Goal: Task Accomplishment & Management: Manage account settings

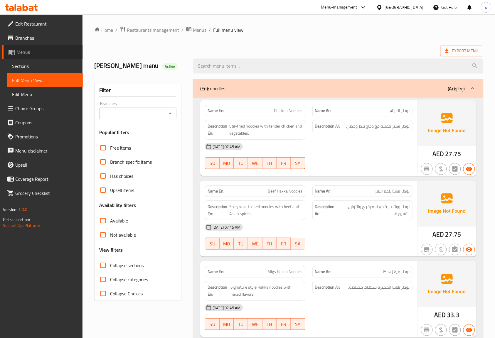
click at [42, 53] on span "Menus" at bounding box center [47, 51] width 62 height 7
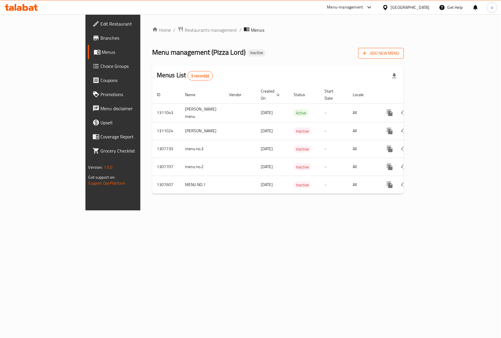
click at [399, 54] on span "Add New Menu" at bounding box center [381, 53] width 36 height 7
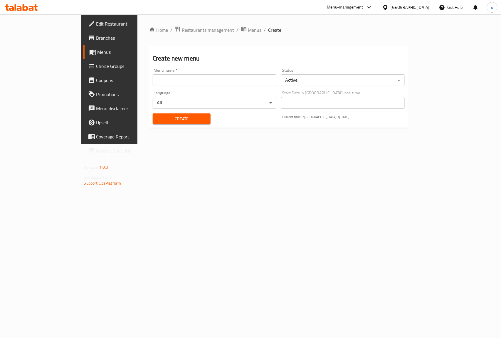
click at [237, 86] on input "text" at bounding box center [215, 80] width 124 height 12
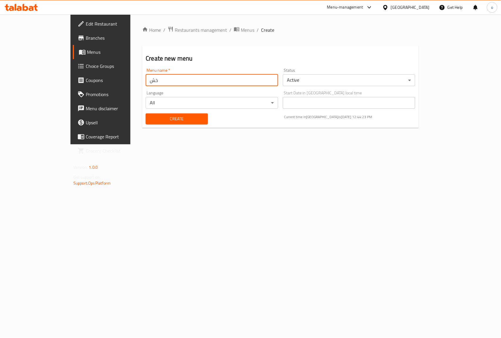
type input "خ"
type input "[PERSON_NAME]s 3rd menu"
click at [161, 118] on span "Create" at bounding box center [176, 118] width 53 height 7
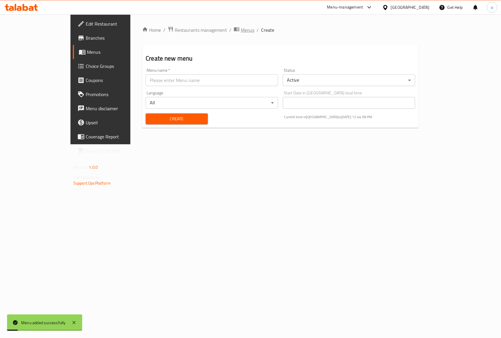
click at [241, 28] on span "Menus" at bounding box center [248, 29] width 14 height 7
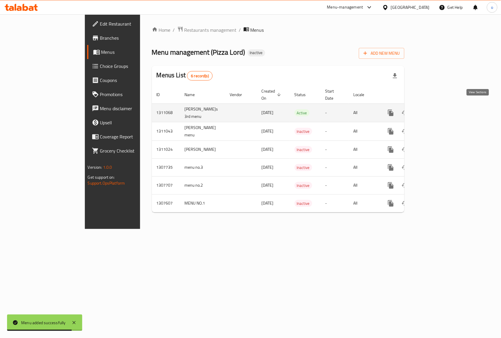
click at [436, 110] on icon "enhanced table" at bounding box center [432, 112] width 5 height 5
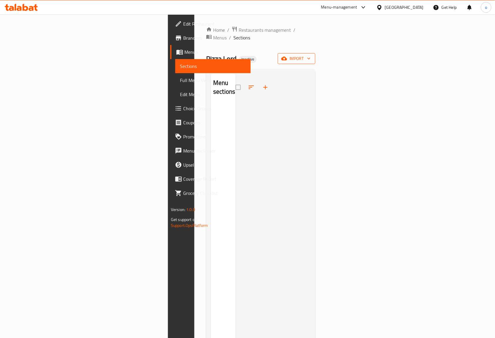
click at [311, 55] on span "import" at bounding box center [296, 58] width 28 height 7
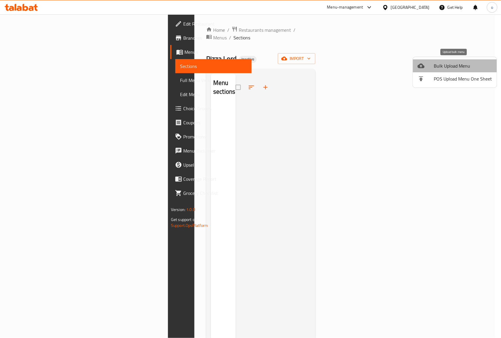
click at [462, 65] on span "Bulk Upload Menu" at bounding box center [463, 65] width 58 height 7
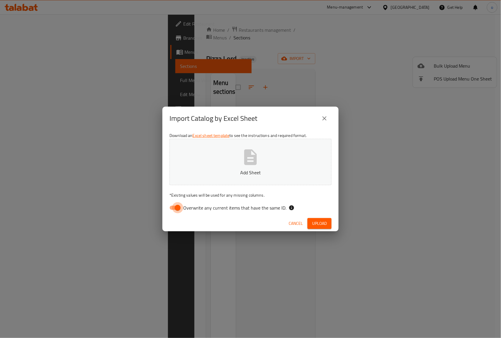
click at [176, 208] on input "Overwrite any current items that have the same ID." at bounding box center [177, 207] width 33 height 11
checkbox input "false"
click at [261, 156] on button "Add Sheet" at bounding box center [250, 162] width 162 height 46
click at [324, 221] on span "Upload" at bounding box center [319, 223] width 15 height 7
click at [316, 222] on span "Upload" at bounding box center [319, 223] width 15 height 7
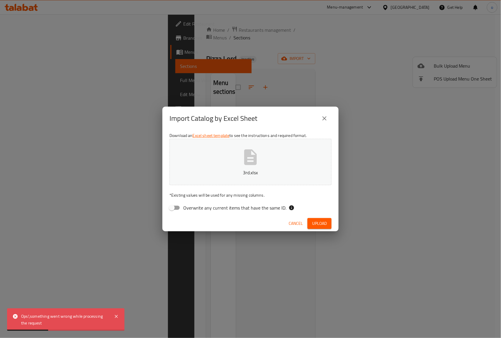
click at [327, 116] on icon "close" at bounding box center [324, 118] width 7 height 7
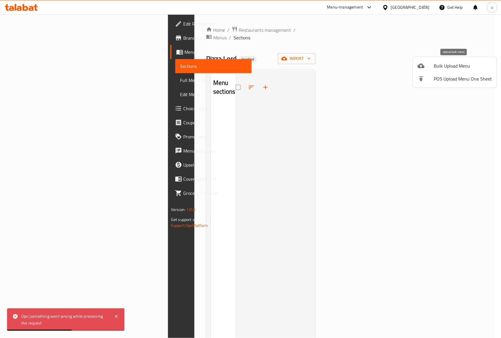
click at [471, 62] on span "Bulk Upload Menu" at bounding box center [463, 65] width 58 height 7
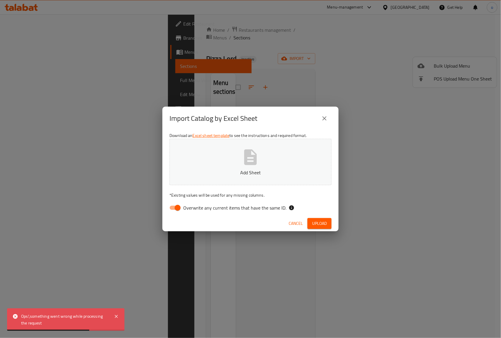
click at [245, 167] on button "Add Sheet" at bounding box center [250, 162] width 162 height 46
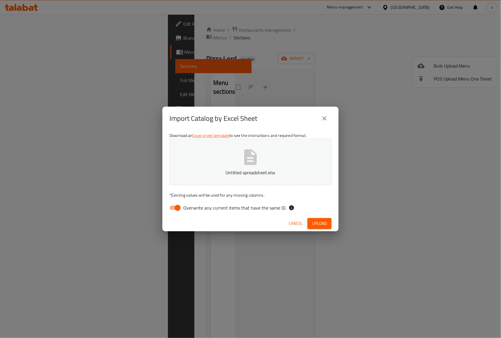
click at [176, 208] on input "Overwrite any current items that have the same ID." at bounding box center [177, 207] width 33 height 11
checkbox input "false"
click at [324, 223] on span "Upload" at bounding box center [319, 223] width 15 height 7
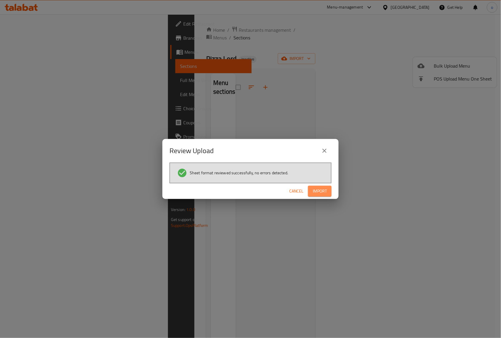
click at [319, 191] on span "Import" at bounding box center [320, 190] width 14 height 7
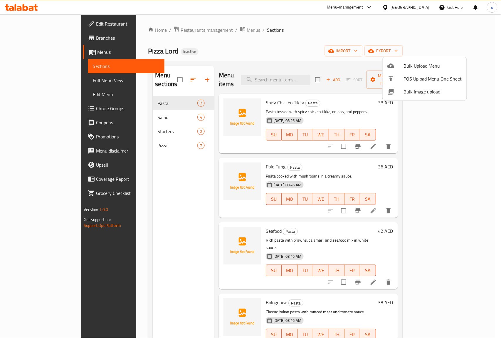
click at [313, 29] on div at bounding box center [250, 169] width 501 height 338
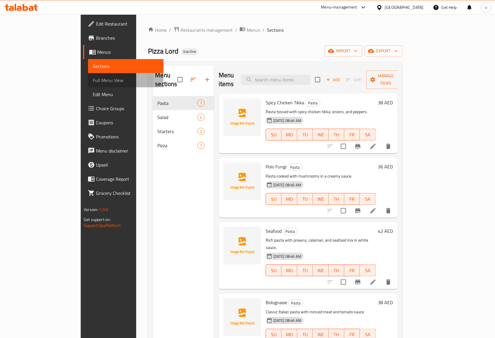
click at [93, 79] on span "Full Menu View" at bounding box center [126, 80] width 66 height 7
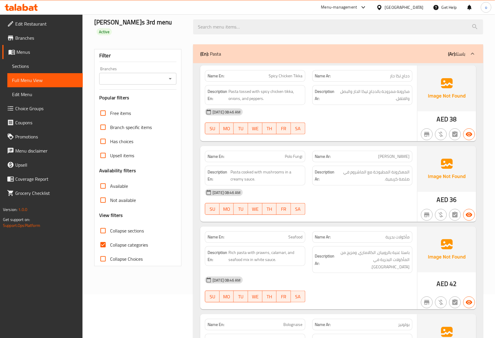
scroll to position [16, 0]
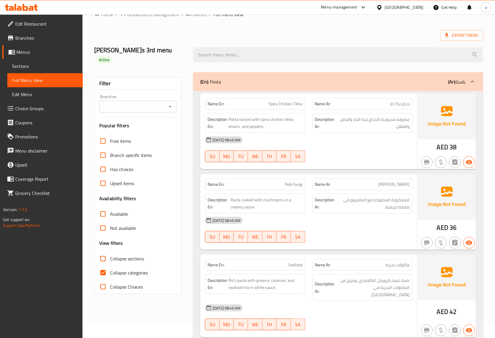
click at [102, 266] on input "Collapse categories" at bounding box center [103, 272] width 14 height 14
checkbox input "false"
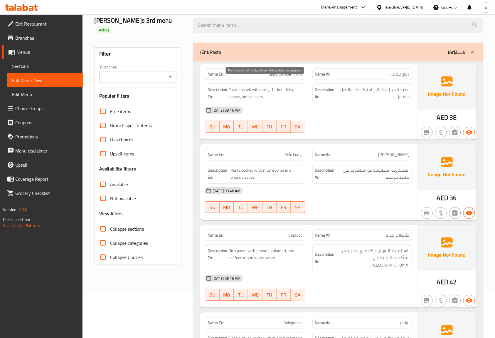
scroll to position [0, 0]
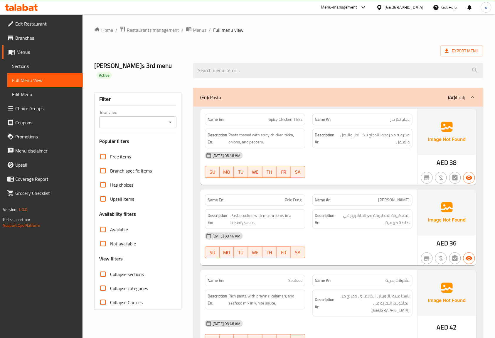
click at [471, 94] on icon at bounding box center [472, 97] width 7 height 7
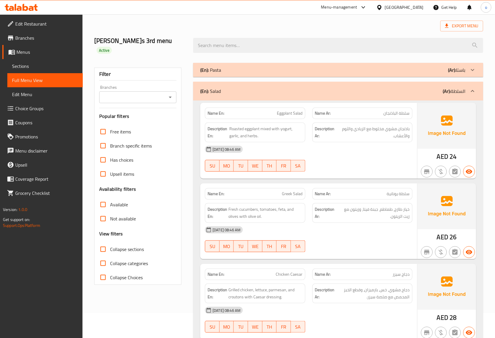
scroll to position [39, 0]
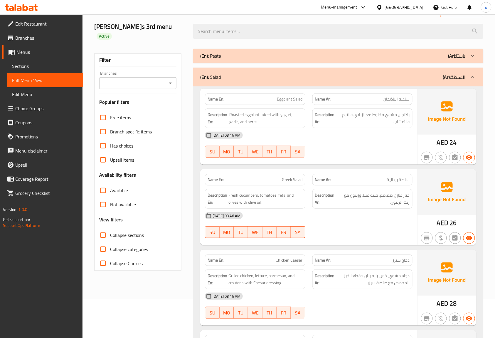
click at [473, 76] on icon at bounding box center [473, 77] width 4 height 2
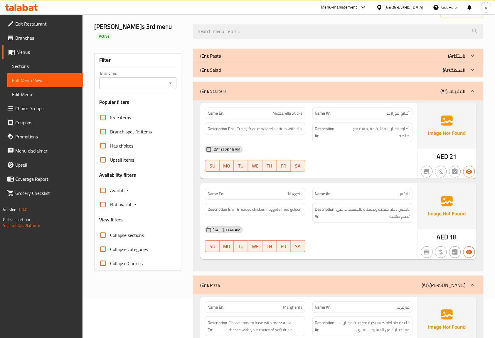
click at [474, 87] on icon at bounding box center [472, 90] width 7 height 7
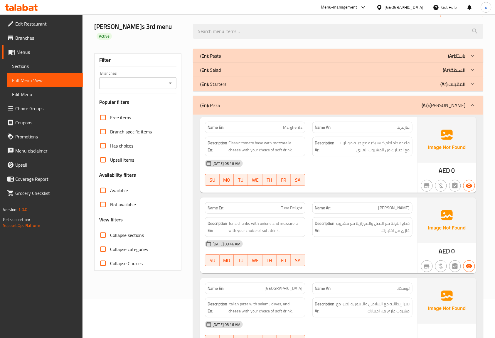
click at [473, 80] on icon at bounding box center [472, 83] width 7 height 7
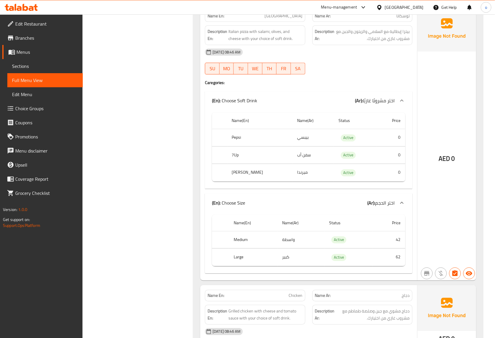
scroll to position [509, 0]
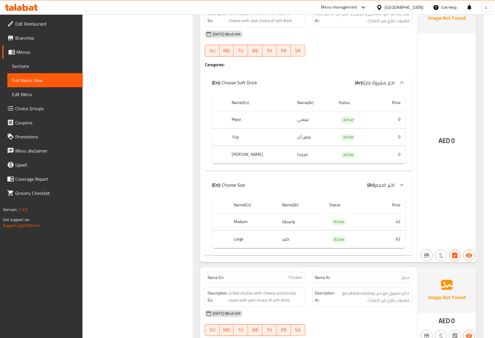
click at [403, 181] on icon at bounding box center [401, 184] width 7 height 7
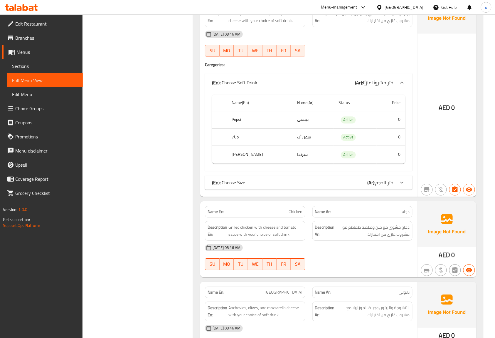
click at [403, 179] on icon at bounding box center [401, 182] width 7 height 7
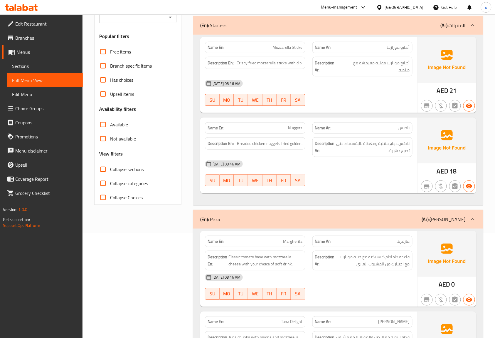
scroll to position [78, 0]
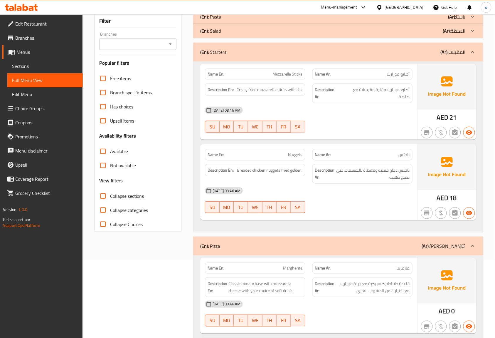
click at [102, 100] on input "Has choices" at bounding box center [103, 107] width 14 height 14
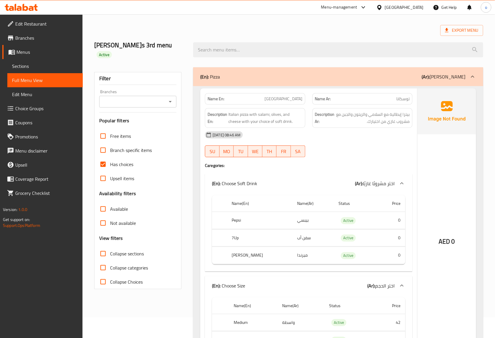
scroll to position [39, 0]
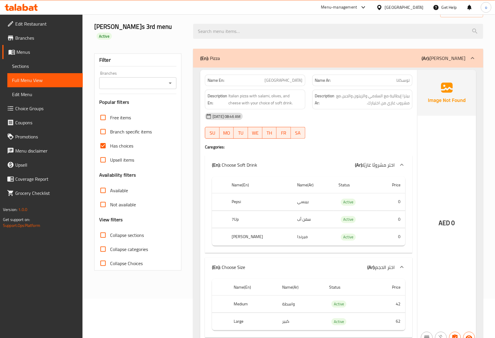
click at [402, 263] on icon at bounding box center [401, 266] width 7 height 7
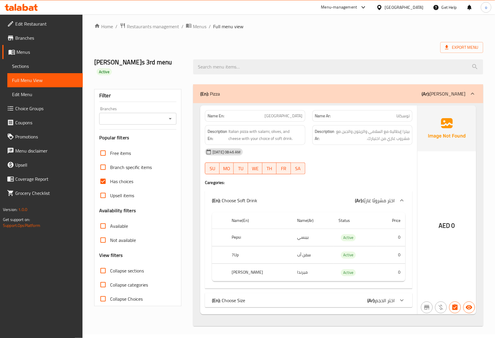
scroll to position [0, 0]
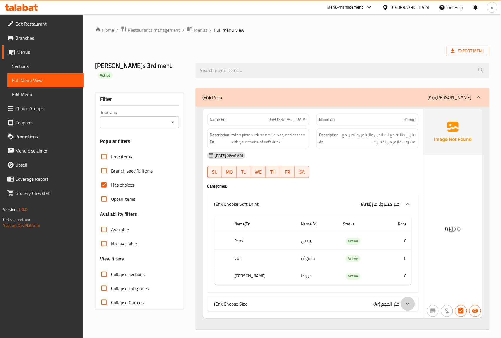
click at [409, 300] on icon at bounding box center [407, 303] width 7 height 7
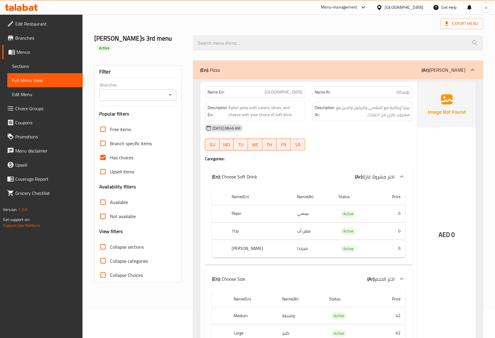
scroll to position [39, 0]
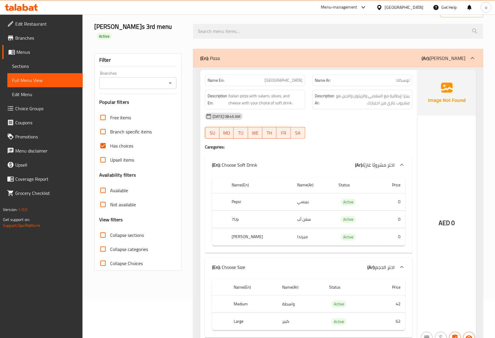
click at [397, 298] on td "42" at bounding box center [389, 303] width 33 height 17
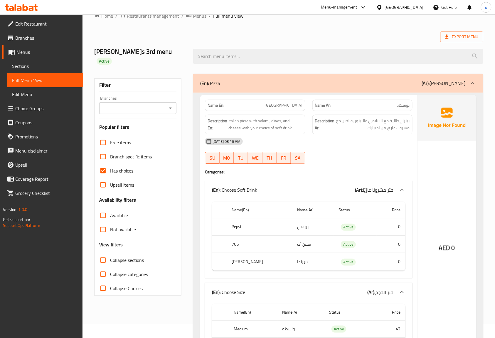
scroll to position [0, 0]
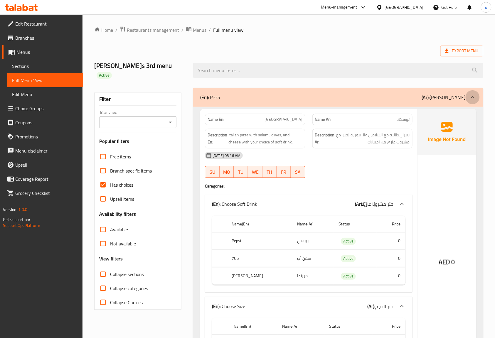
click at [470, 94] on icon at bounding box center [472, 97] width 7 height 7
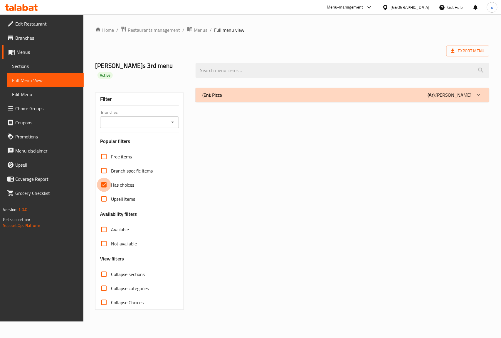
click at [103, 178] on input "Has choices" at bounding box center [104, 185] width 14 height 14
checkbox input "false"
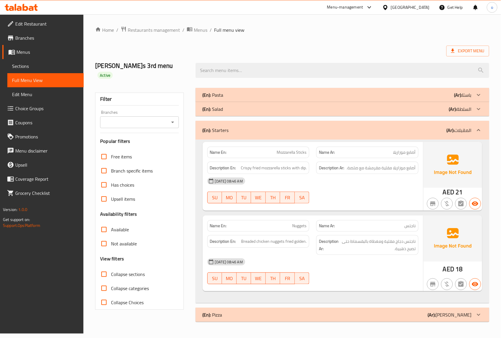
click at [477, 127] on icon at bounding box center [478, 130] width 7 height 7
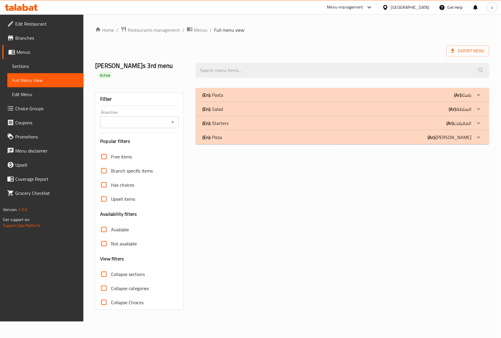
click at [480, 134] on icon at bounding box center [478, 137] width 7 height 7
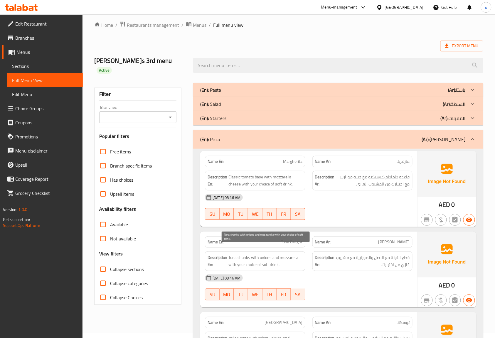
scroll to position [39, 0]
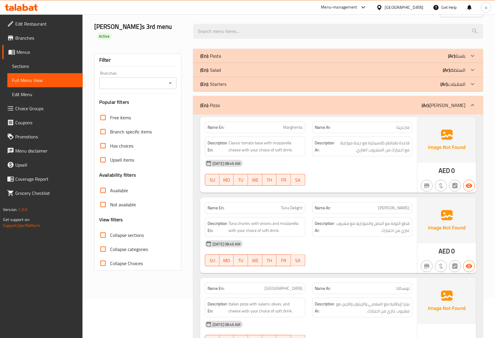
click at [360, 161] on div "[DATE] 08:46 AM" at bounding box center [308, 163] width 215 height 14
click at [371, 156] on div "[DATE] 08:46 AM" at bounding box center [308, 163] width 215 height 14
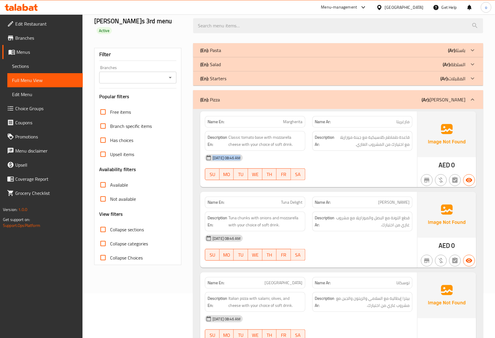
scroll to position [0, 0]
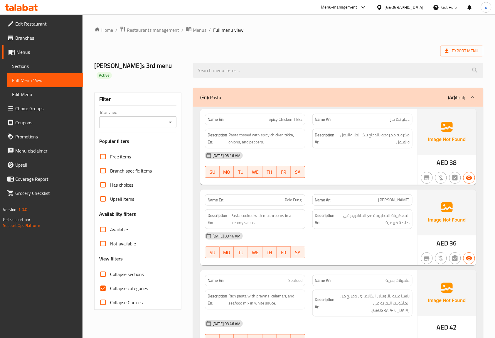
click at [32, 110] on span "Choice Groups" at bounding box center [46, 108] width 63 height 7
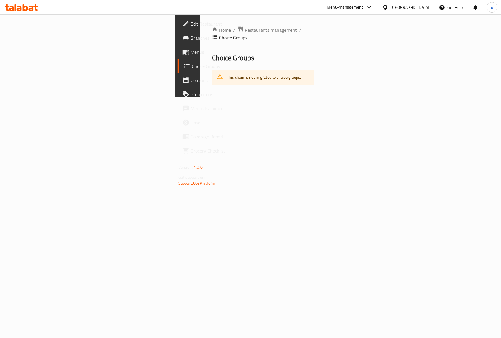
click at [191, 55] on span "Menus" at bounding box center [223, 51] width 64 height 7
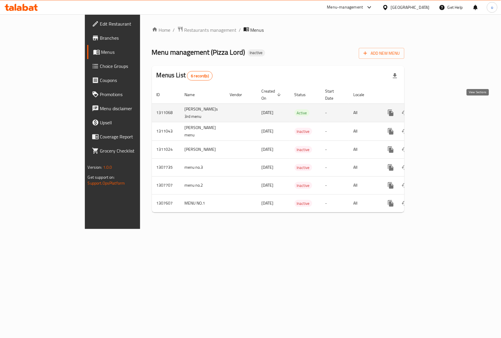
click at [437, 110] on icon "enhanced table" at bounding box center [433, 112] width 7 height 7
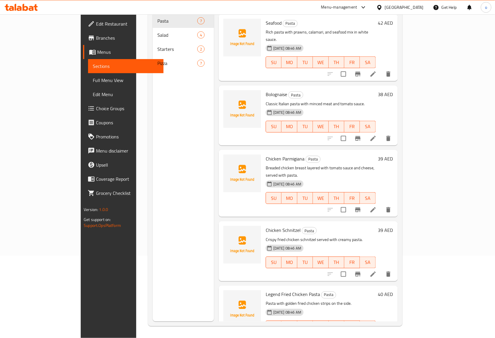
scroll to position [83, 0]
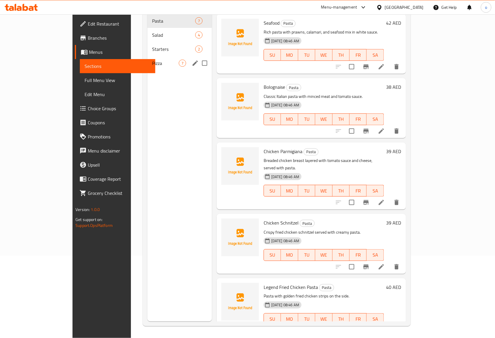
click at [152, 60] on span "Pizza" at bounding box center [165, 63] width 27 height 7
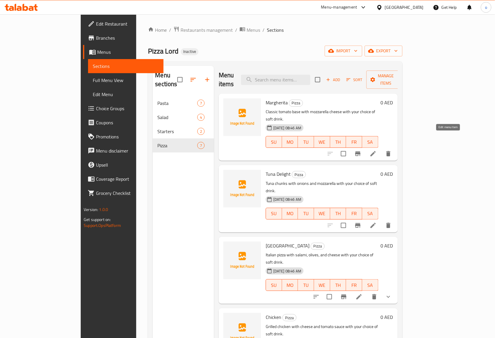
click at [377, 150] on icon at bounding box center [373, 153] width 7 height 7
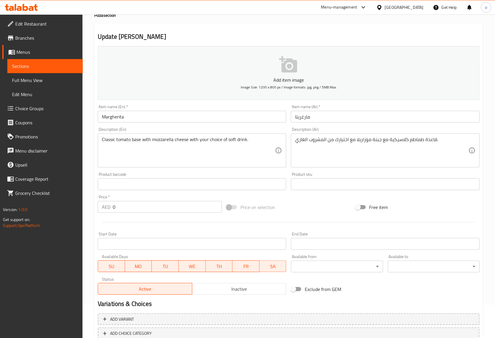
scroll to position [72, 0]
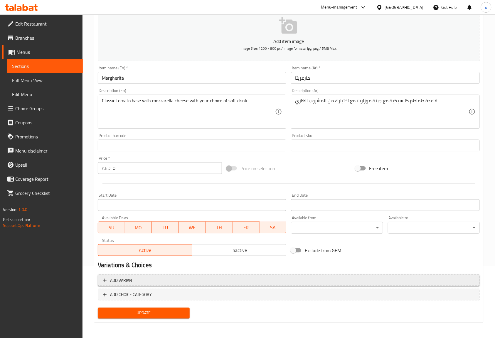
click at [164, 277] on span "Add variant" at bounding box center [288, 280] width 371 height 7
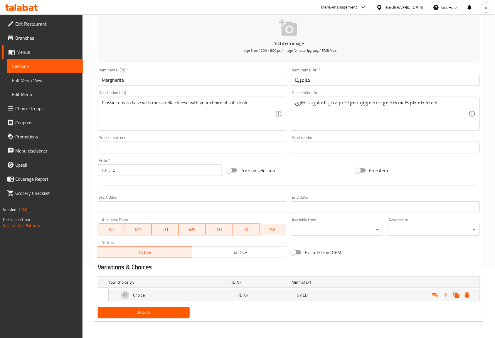
scroll to position [70, 0]
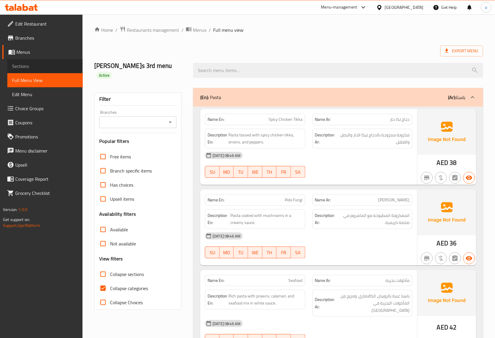
click at [16, 63] on span "Sections" at bounding box center [45, 66] width 66 height 7
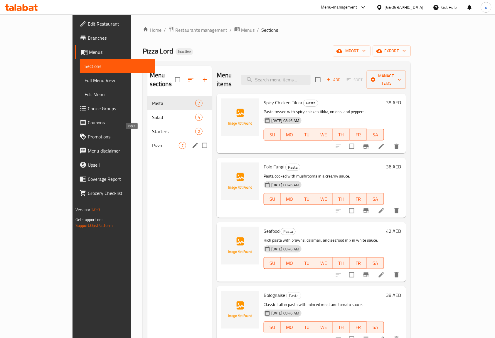
click at [152, 142] on span "Pizza" at bounding box center [165, 145] width 27 height 7
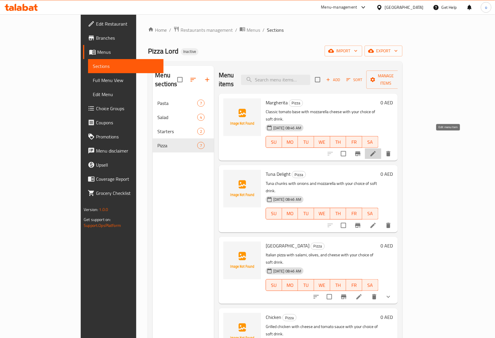
click at [377, 150] on icon at bounding box center [373, 153] width 7 height 7
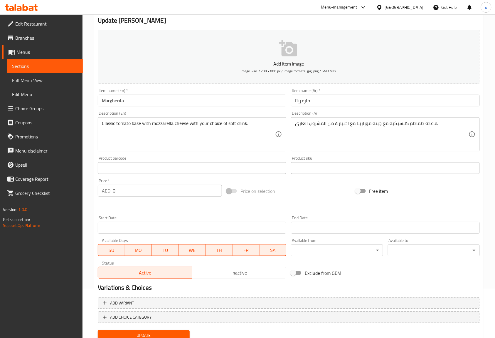
scroll to position [72, 0]
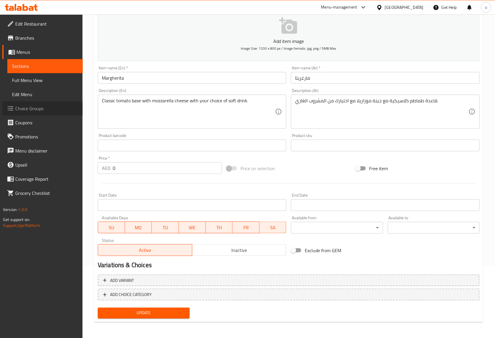
click at [35, 107] on span "Choice Groups" at bounding box center [46, 108] width 63 height 7
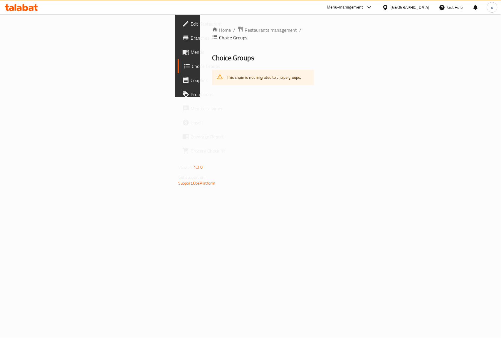
click at [192, 64] on span "Choice Groups" at bounding box center [223, 66] width 63 height 7
click at [192, 68] on span "Choice Groups" at bounding box center [223, 66] width 63 height 7
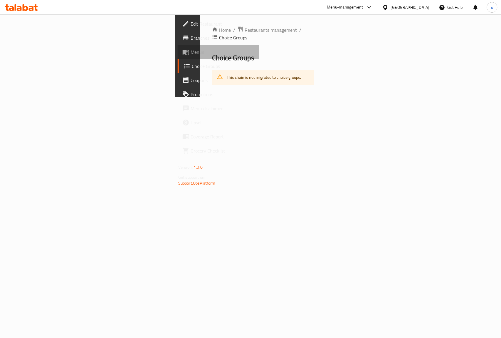
click at [191, 50] on span "Menus" at bounding box center [223, 51] width 64 height 7
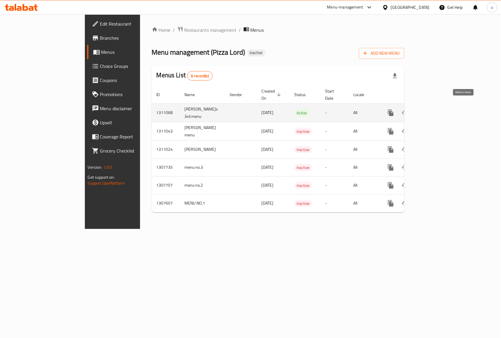
click at [421, 110] on icon "enhanced table" at bounding box center [419, 112] width 4 height 5
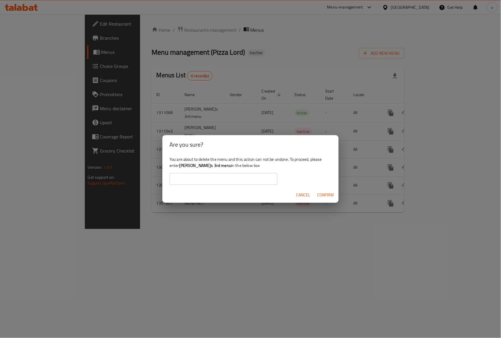
click at [183, 166] on b "[PERSON_NAME]s 3rd menu" at bounding box center [205, 165] width 52 height 8
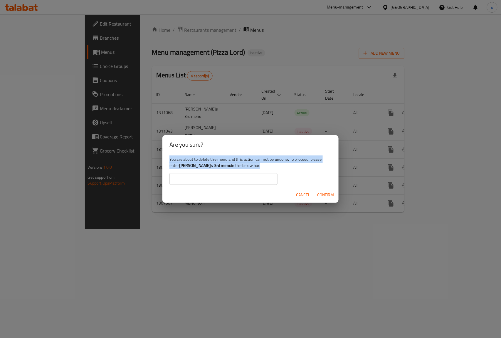
click at [183, 166] on b "[PERSON_NAME]s 3rd menu" at bounding box center [205, 165] width 52 height 8
click at [193, 166] on b "[PERSON_NAME]s 3rd menu" at bounding box center [205, 165] width 52 height 8
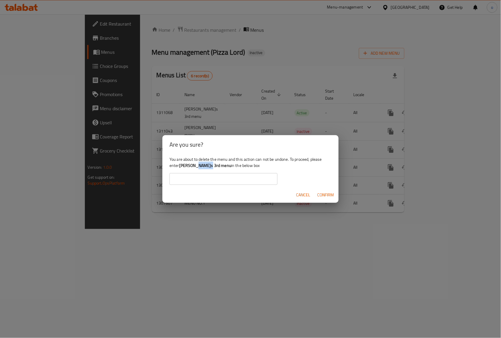
drag, startPoint x: 208, startPoint y: 164, endPoint x: 194, endPoint y: 164, distance: 13.5
click at [194, 164] on b "[PERSON_NAME]s 3rd menu" at bounding box center [205, 165] width 52 height 8
drag, startPoint x: 210, startPoint y: 166, endPoint x: 179, endPoint y: 166, distance: 31.1
click at [179, 166] on div "You are about to delete the menu and this action can not be undone. To proceed,…" at bounding box center [250, 170] width 176 height 33
copy div "[PERSON_NAME]s 3rd menu"
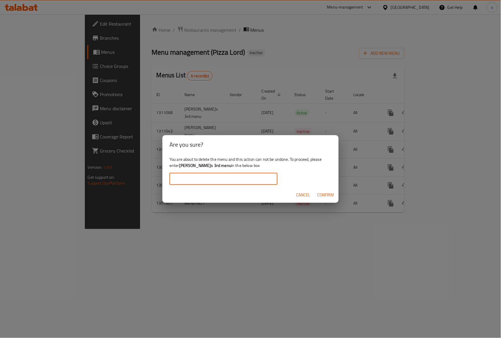
click at [190, 180] on input "text" at bounding box center [223, 179] width 108 height 12
paste input "[PERSON_NAME]s 3rd menu"
click at [176, 179] on input "[PERSON_NAME]s 3rd menu" at bounding box center [223, 179] width 108 height 12
type input "[PERSON_NAME]s 3rd menu"
click at [331, 191] on span "Confirm" at bounding box center [325, 194] width 17 height 7
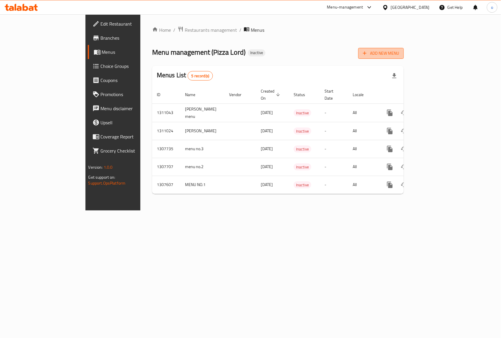
click at [399, 54] on span "Add New Menu" at bounding box center [381, 53] width 36 height 7
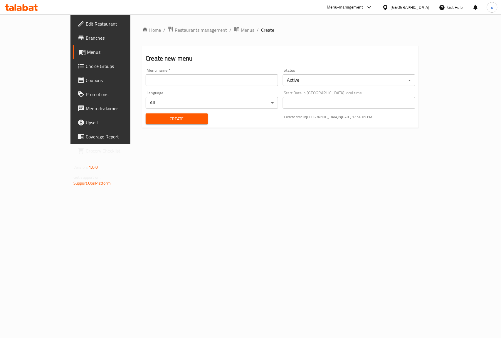
click at [209, 83] on input "text" at bounding box center [212, 80] width 132 height 12
type input "omar 3rd menu"
click at [161, 119] on span "Create" at bounding box center [176, 118] width 53 height 7
click at [87, 52] on span "Menus" at bounding box center [118, 51] width 63 height 7
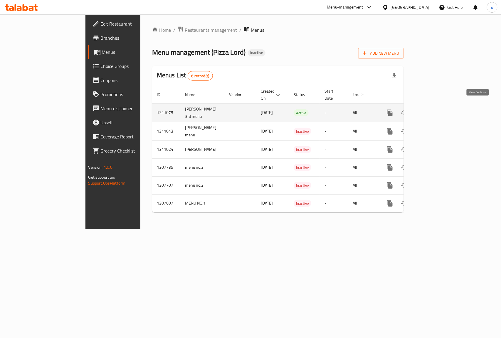
click at [436, 109] on icon "enhanced table" at bounding box center [432, 112] width 7 height 7
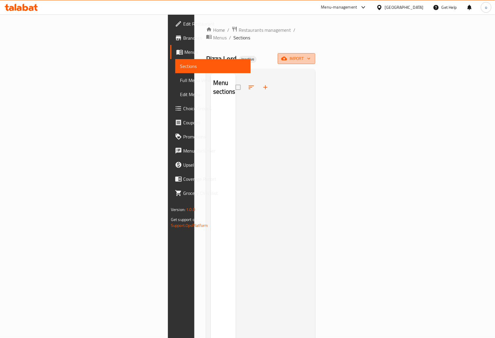
click at [311, 55] on span "import" at bounding box center [296, 58] width 28 height 7
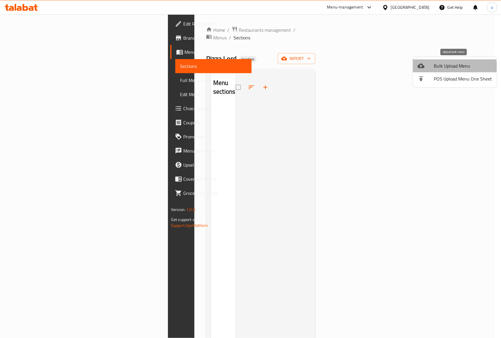
click at [440, 66] on span "Bulk Upload Menu" at bounding box center [463, 65] width 58 height 7
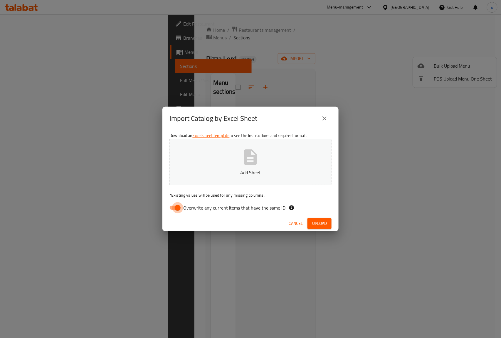
click at [173, 208] on input "Overwrite any current items that have the same ID." at bounding box center [177, 207] width 33 height 11
checkbox input "false"
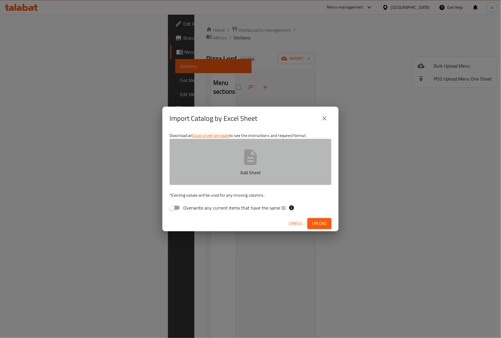
click at [213, 170] on p "Add Sheet" at bounding box center [251, 172] width 144 height 7
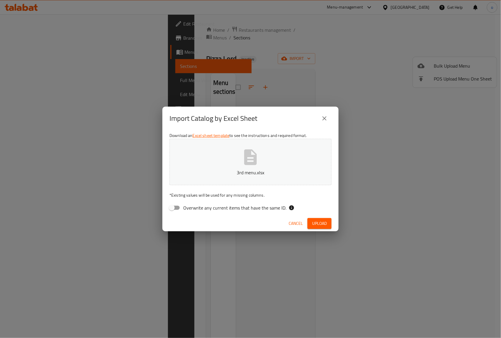
click at [316, 220] on span "Upload" at bounding box center [319, 223] width 15 height 7
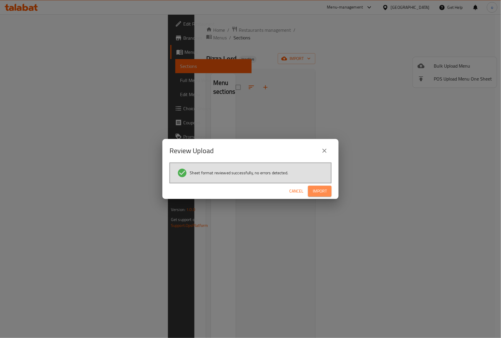
click at [323, 191] on span "Import" at bounding box center [320, 190] width 14 height 7
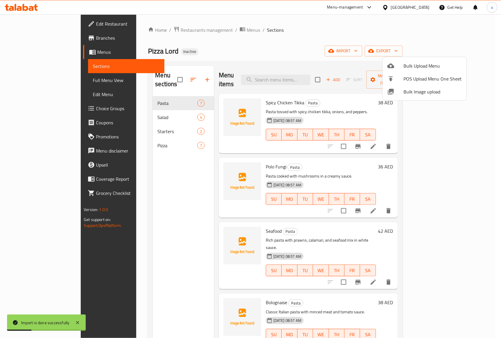
click at [32, 80] on div at bounding box center [250, 169] width 501 height 338
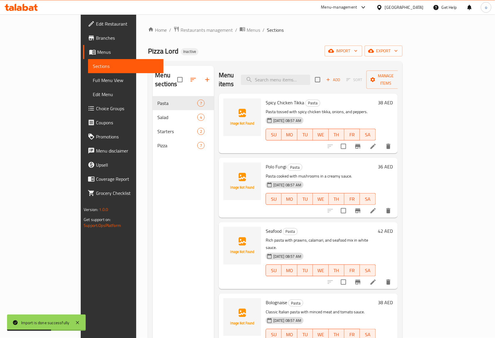
click at [93, 80] on span "Full Menu View" at bounding box center [126, 80] width 66 height 7
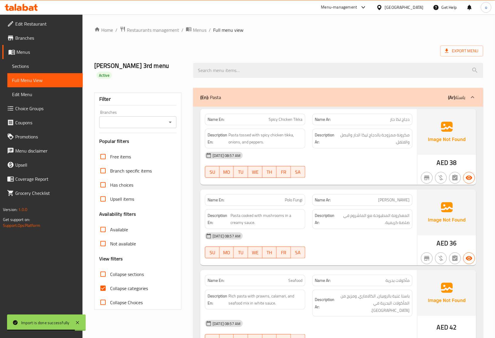
click at [105, 281] on input "Collapse categories" at bounding box center [103, 288] width 14 height 14
checkbox input "false"
click at [198, 30] on span "Menus" at bounding box center [200, 29] width 14 height 7
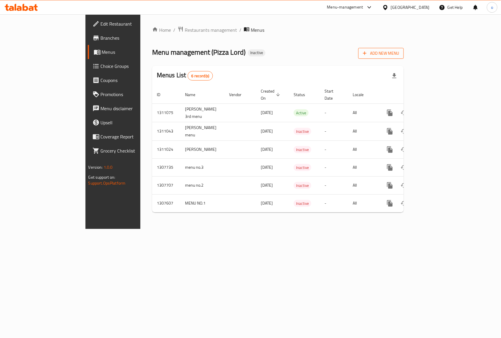
click at [404, 58] on button "Add New Menu" at bounding box center [381, 53] width 46 height 11
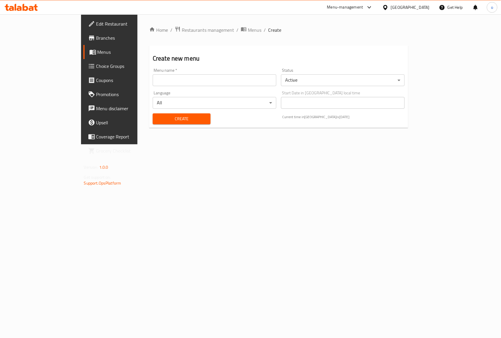
click at [168, 80] on input "text" at bounding box center [215, 80] width 124 height 12
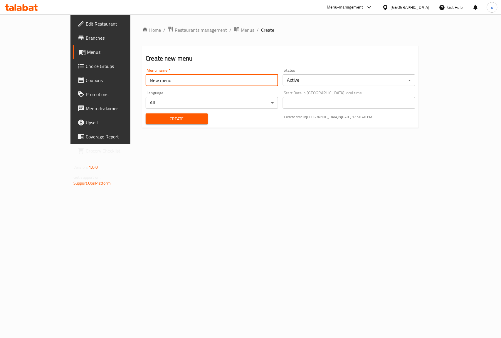
type input "New menu"
click at [150, 120] on span "Create" at bounding box center [176, 118] width 53 height 7
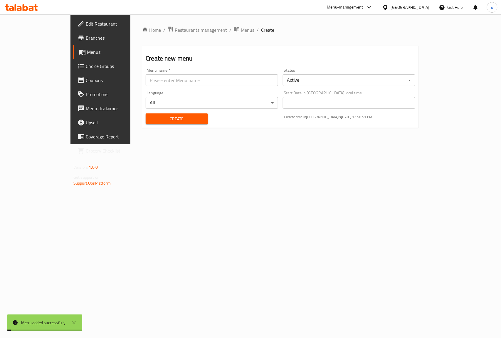
click at [241, 29] on span "Menus" at bounding box center [248, 29] width 14 height 7
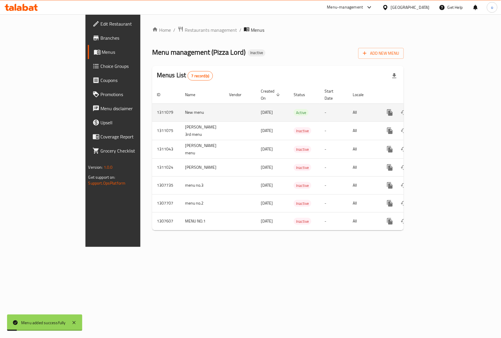
click at [436, 109] on icon "enhanced table" at bounding box center [432, 112] width 7 height 7
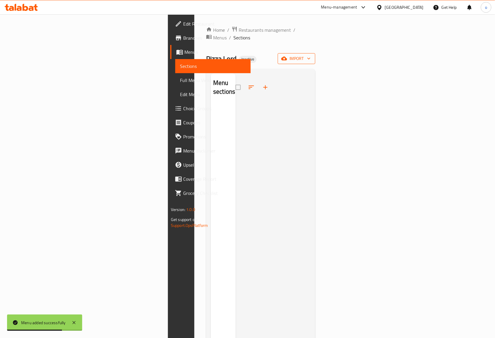
click at [315, 55] on button "import" at bounding box center [297, 58] width 38 height 11
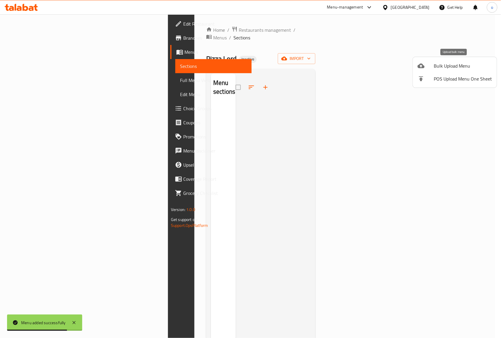
click at [450, 68] on span "Bulk Upload Menu" at bounding box center [463, 65] width 58 height 7
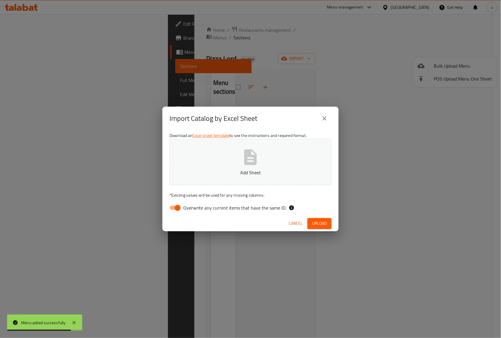
click at [265, 151] on button "Add Sheet" at bounding box center [250, 162] width 162 height 46
click at [225, 204] on span "Overwrite any current items that have the same ID." at bounding box center [234, 207] width 103 height 7
click at [194, 203] on input "Overwrite any current items that have the same ID." at bounding box center [177, 207] width 33 height 11
checkbox input "false"
click at [326, 223] on span "Upload" at bounding box center [319, 223] width 15 height 7
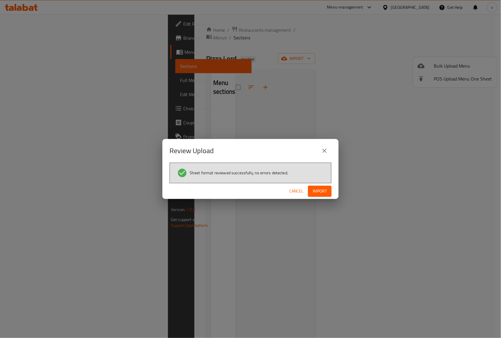
click at [319, 192] on span "Import" at bounding box center [320, 190] width 14 height 7
click at [41, 79] on div "Review Upload Sheet format reviewed successfully, no errors detected. Cancel" at bounding box center [250, 169] width 501 height 338
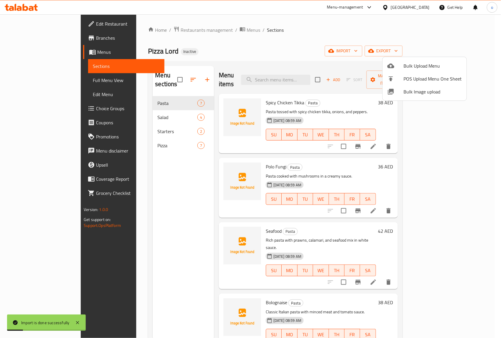
click at [50, 82] on div at bounding box center [250, 169] width 501 height 338
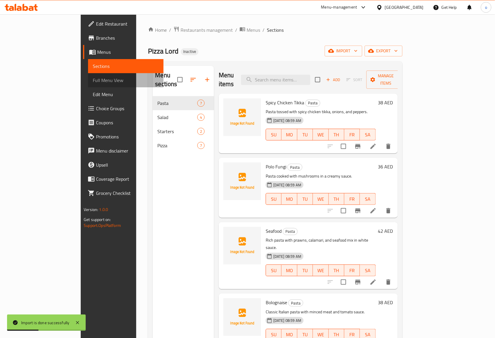
click at [93, 82] on span "Full Menu View" at bounding box center [126, 80] width 66 height 7
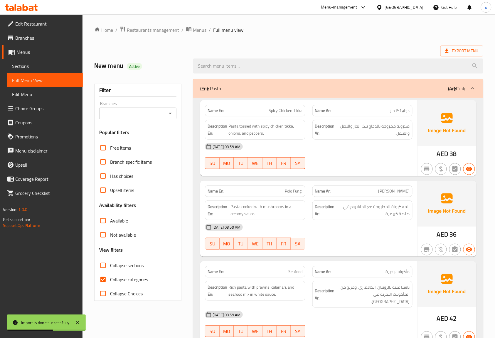
click at [110, 281] on input "Collapse categories" at bounding box center [103, 279] width 14 height 14
checkbox input "false"
drag, startPoint x: 326, startPoint y: 50, endPoint x: 318, endPoint y: 51, distance: 7.4
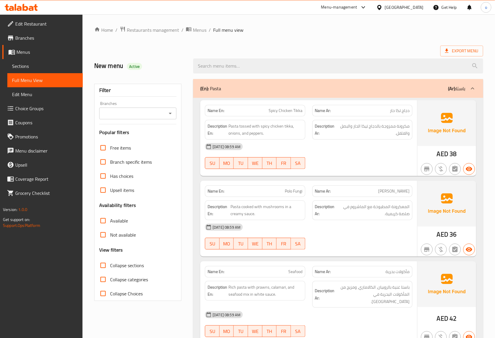
click at [326, 50] on div "Export Menu" at bounding box center [288, 51] width 389 height 11
click at [370, 51] on div "Export Menu" at bounding box center [288, 51] width 389 height 11
click at [198, 28] on span "Menus" at bounding box center [200, 29] width 14 height 7
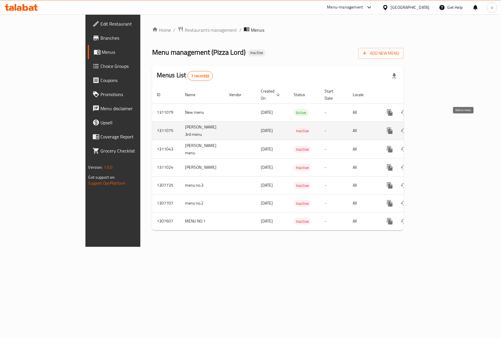
click at [425, 127] on button "enhanced table" at bounding box center [418, 131] width 14 height 14
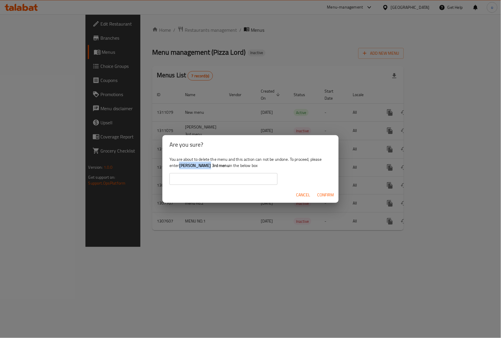
drag, startPoint x: 180, startPoint y: 165, endPoint x: 207, endPoint y: 167, distance: 27.4
click at [207, 167] on div "You are about to delete the menu and this action can not be undone. To proceed,…" at bounding box center [250, 170] width 176 height 33
copy b "omar 3rd menu"
click at [221, 180] on input "text" at bounding box center [223, 179] width 108 height 12
paste input "omar 3rd menu"
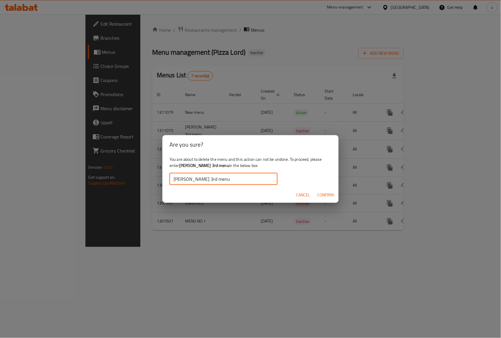
click at [174, 180] on input "omar 3rd menu" at bounding box center [223, 179] width 108 height 12
type input "omar 3rd menu"
click at [323, 194] on span "Confirm" at bounding box center [325, 194] width 17 height 7
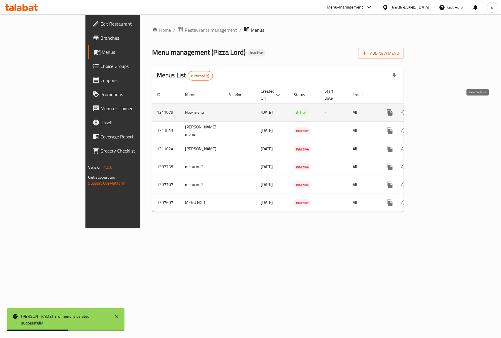
click at [436, 109] on icon "enhanced table" at bounding box center [432, 112] width 7 height 7
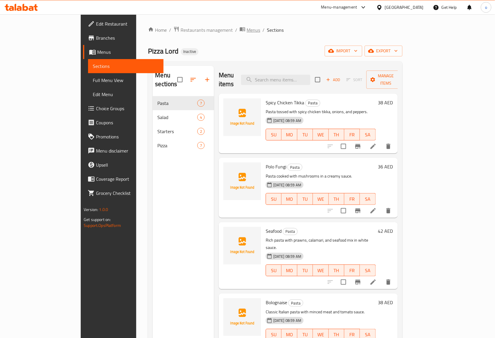
click at [247, 28] on span "Menus" at bounding box center [254, 29] width 14 height 7
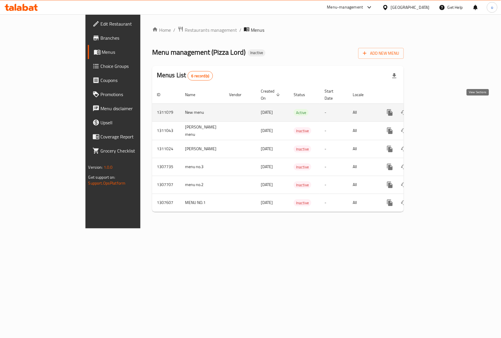
click at [436, 109] on icon "enhanced table" at bounding box center [432, 112] width 7 height 7
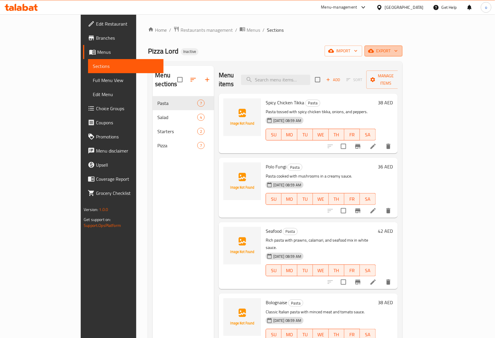
click at [398, 50] on span "export" at bounding box center [383, 50] width 28 height 7
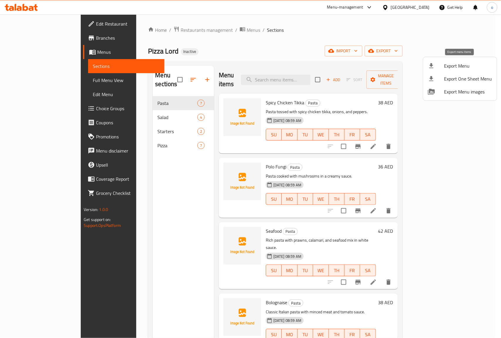
click at [470, 68] on span "Export Menu" at bounding box center [468, 65] width 48 height 7
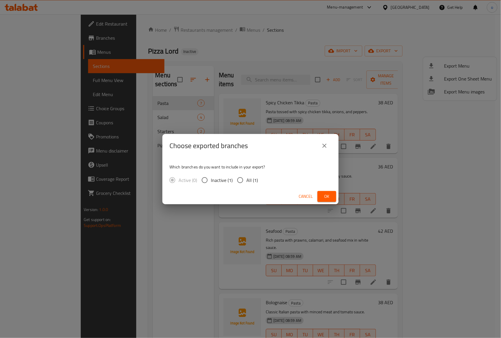
click at [237, 181] on input "All (1)" at bounding box center [240, 180] width 12 height 12
radio input "true"
click at [326, 196] on span "Ok" at bounding box center [326, 196] width 9 height 7
